Goal: Task Accomplishment & Management: Manage account settings

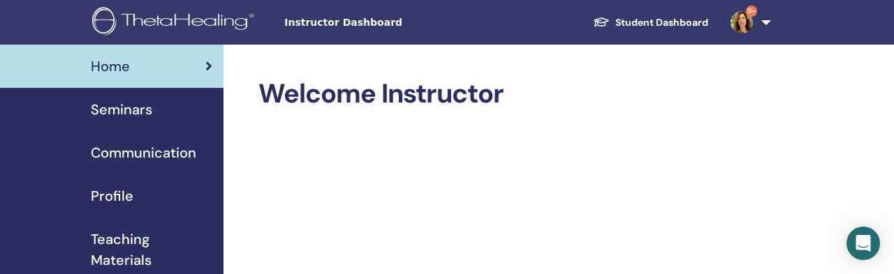
click at [101, 99] on span "Seminars" at bounding box center [121, 109] width 61 height 21
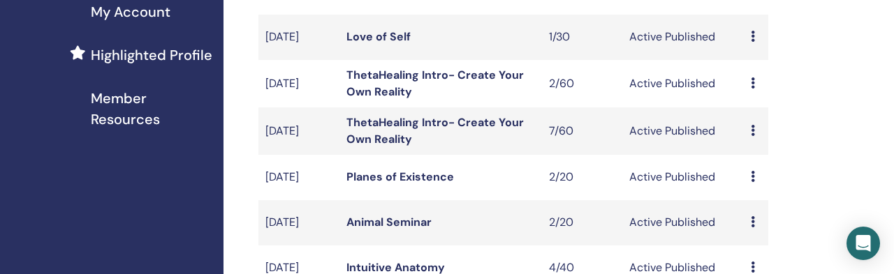
scroll to position [385, 0]
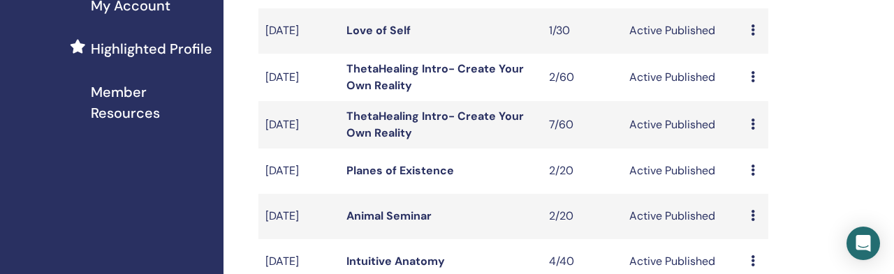
click at [372, 209] on link "Animal Seminar" at bounding box center [388, 216] width 85 height 15
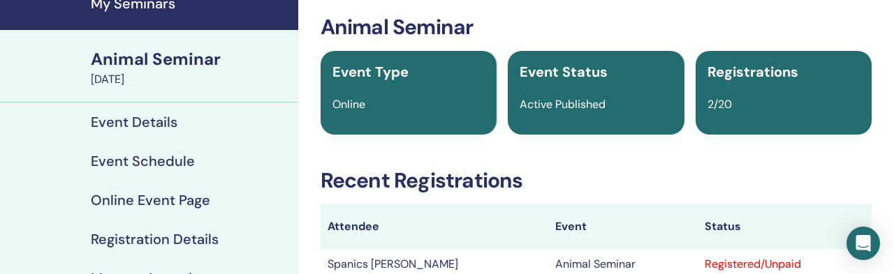
scroll to position [64, 0]
click at [146, 270] on h4 "Manage Attendees" at bounding box center [153, 278] width 125 height 17
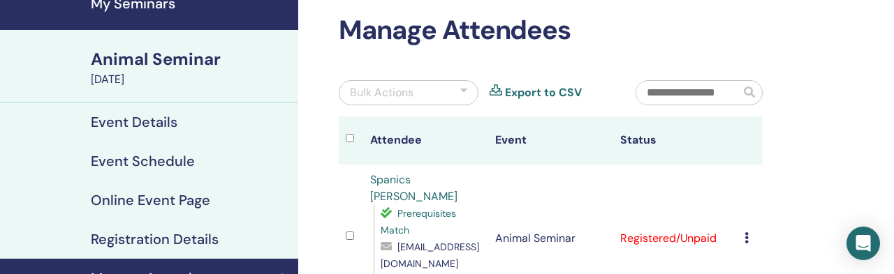
click at [749, 233] on icon at bounding box center [746, 238] width 4 height 11
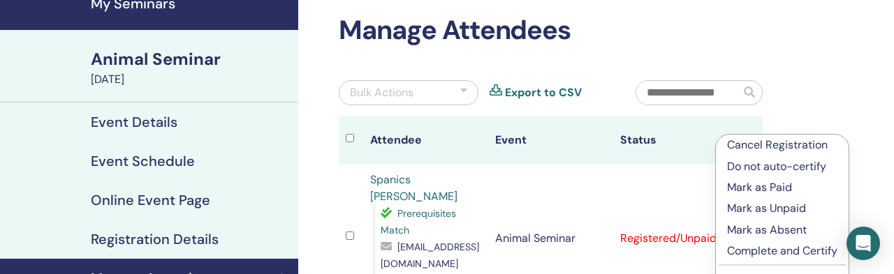
click at [744, 243] on p "Complete and Certify" at bounding box center [782, 251] width 110 height 17
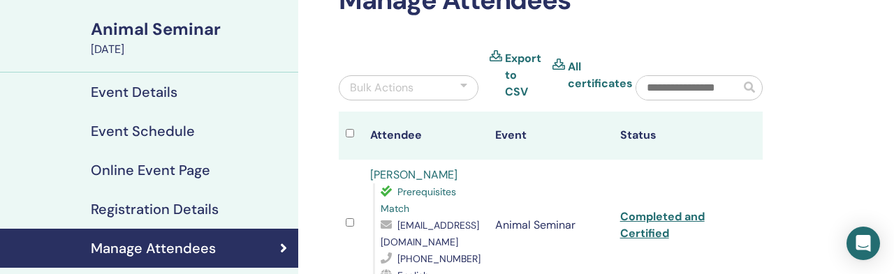
scroll to position [96, 0]
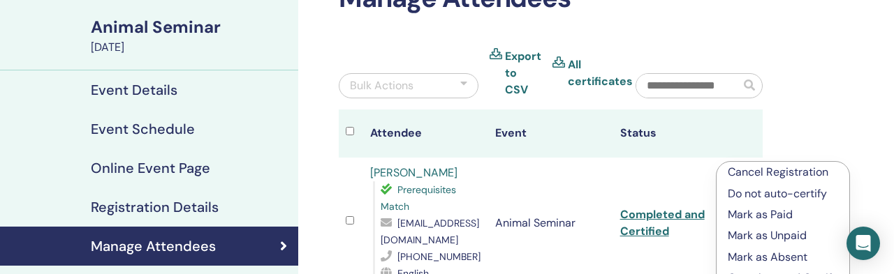
click at [746, 270] on p "Complete and Certify" at bounding box center [783, 278] width 110 height 17
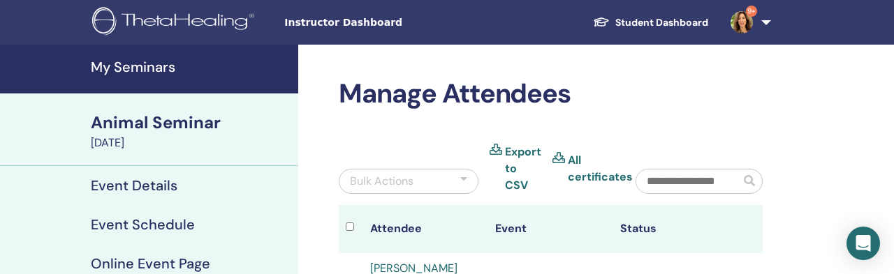
click at [140, 59] on h4 "My Seminars" at bounding box center [190, 67] width 199 height 17
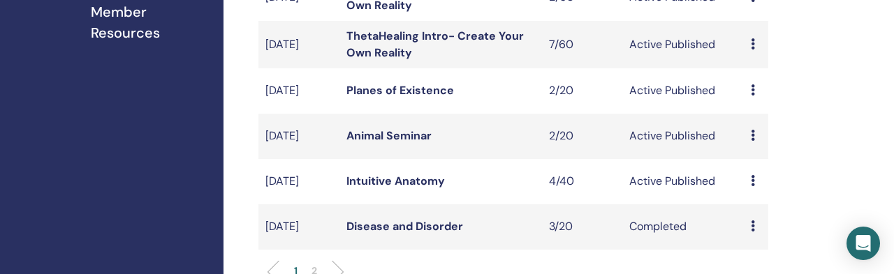
scroll to position [469, 0]
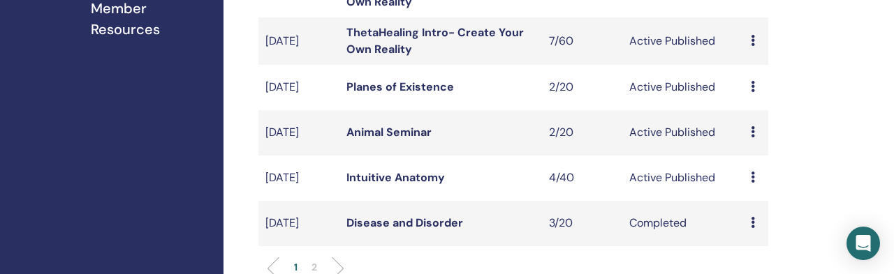
click at [314, 261] on p "2" at bounding box center [314, 268] width 6 height 15
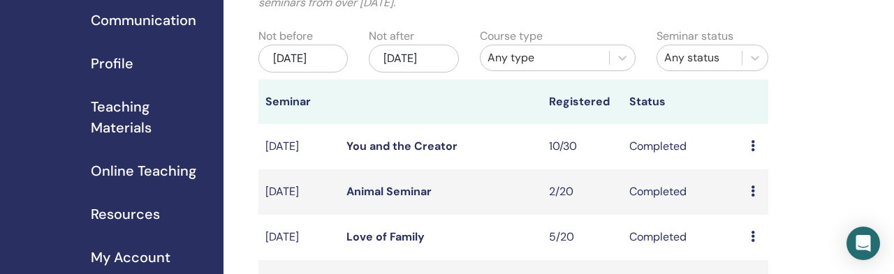
scroll to position [140, 0]
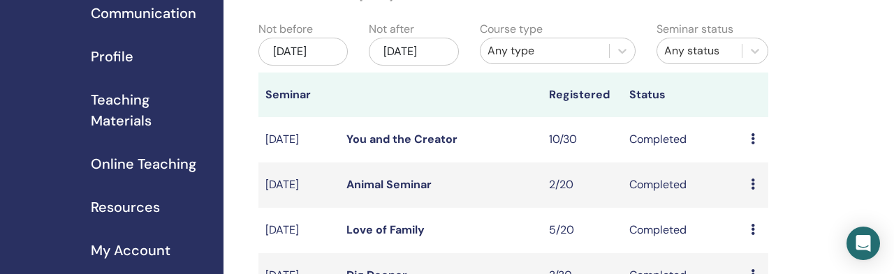
click at [373, 177] on link "Animal Seminar" at bounding box center [388, 184] width 85 height 15
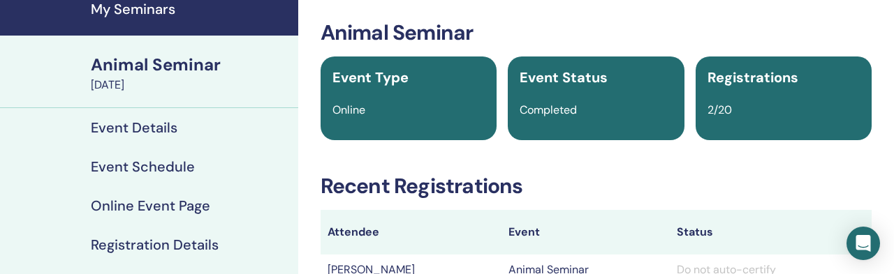
scroll to position [60, 0]
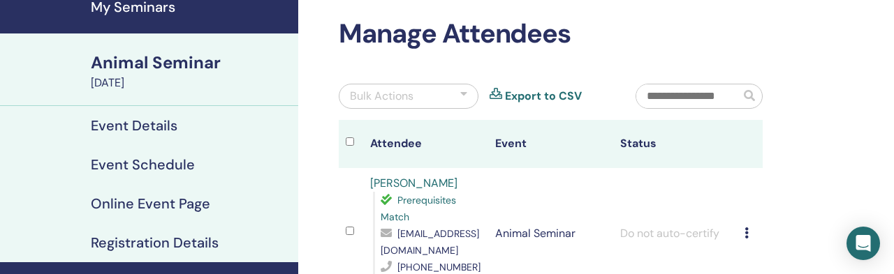
click at [749, 228] on icon at bounding box center [746, 233] width 4 height 11
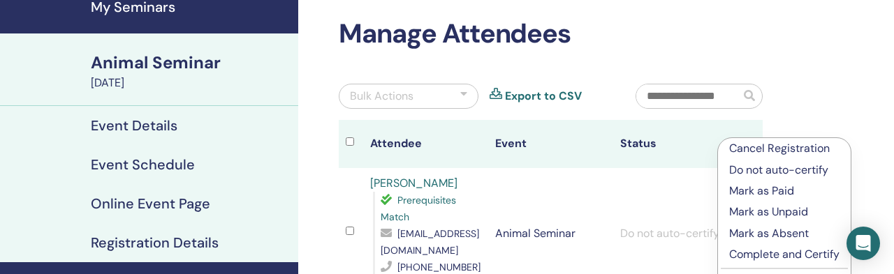
click at [738, 244] on li "Complete and Certify" at bounding box center [784, 254] width 133 height 21
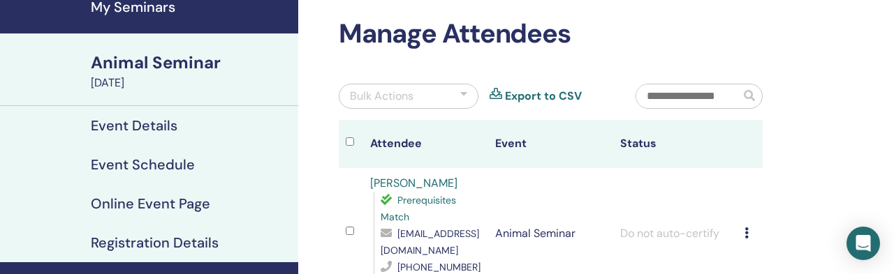
click at [749, 228] on icon at bounding box center [746, 233] width 4 height 11
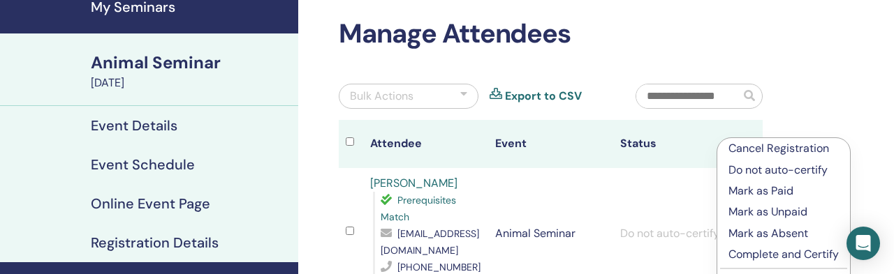
click at [737, 247] on p "Complete and Certify" at bounding box center [783, 255] width 110 height 17
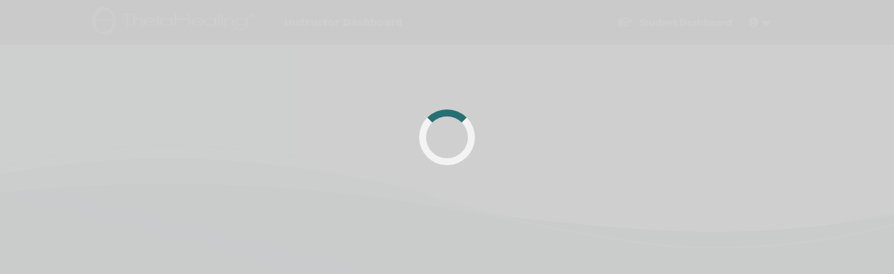
scroll to position [60, 0]
